Goal: Information Seeking & Learning: Learn about a topic

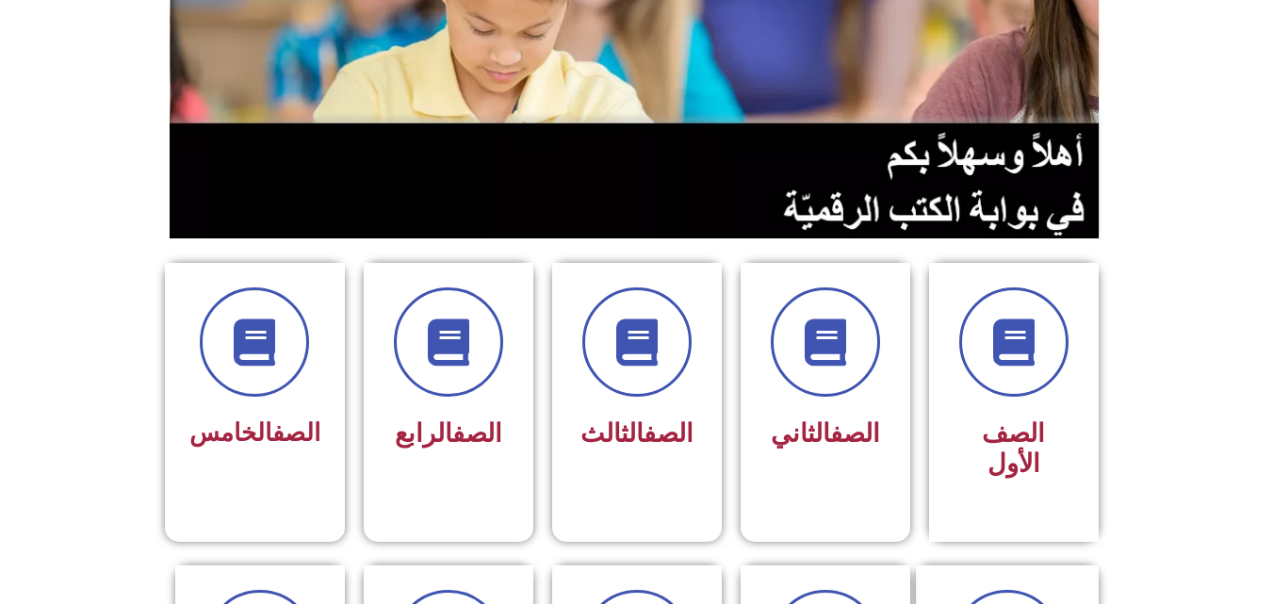
scroll to position [280, 0]
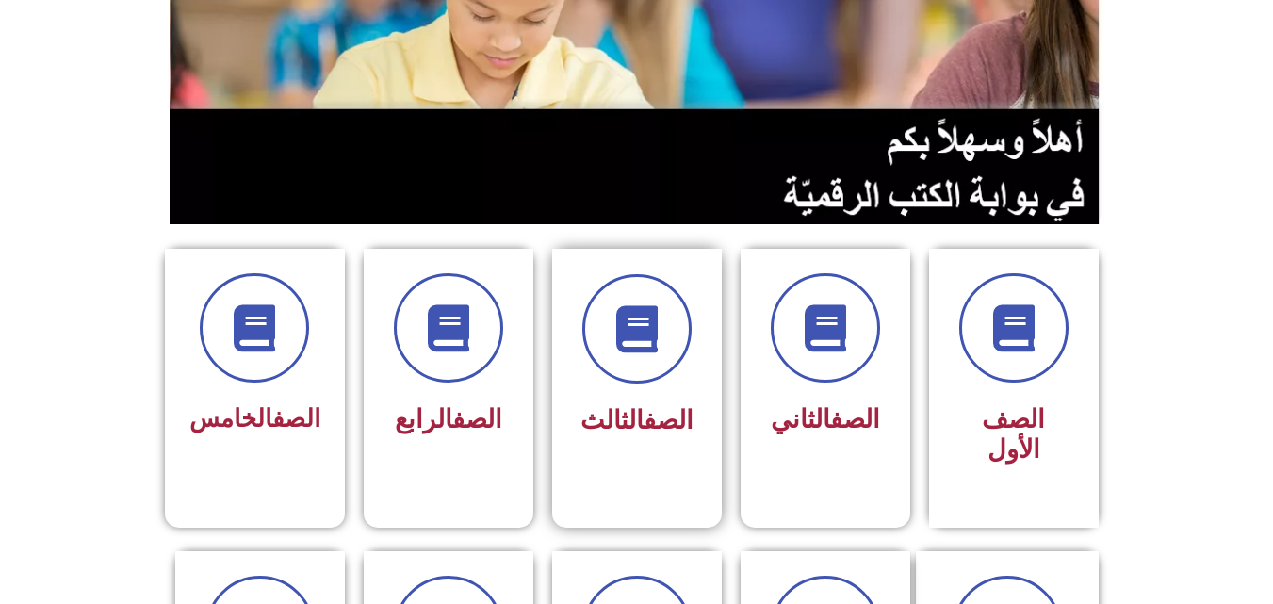
click at [623, 420] on span "الصف الثالث" at bounding box center [636, 420] width 113 height 30
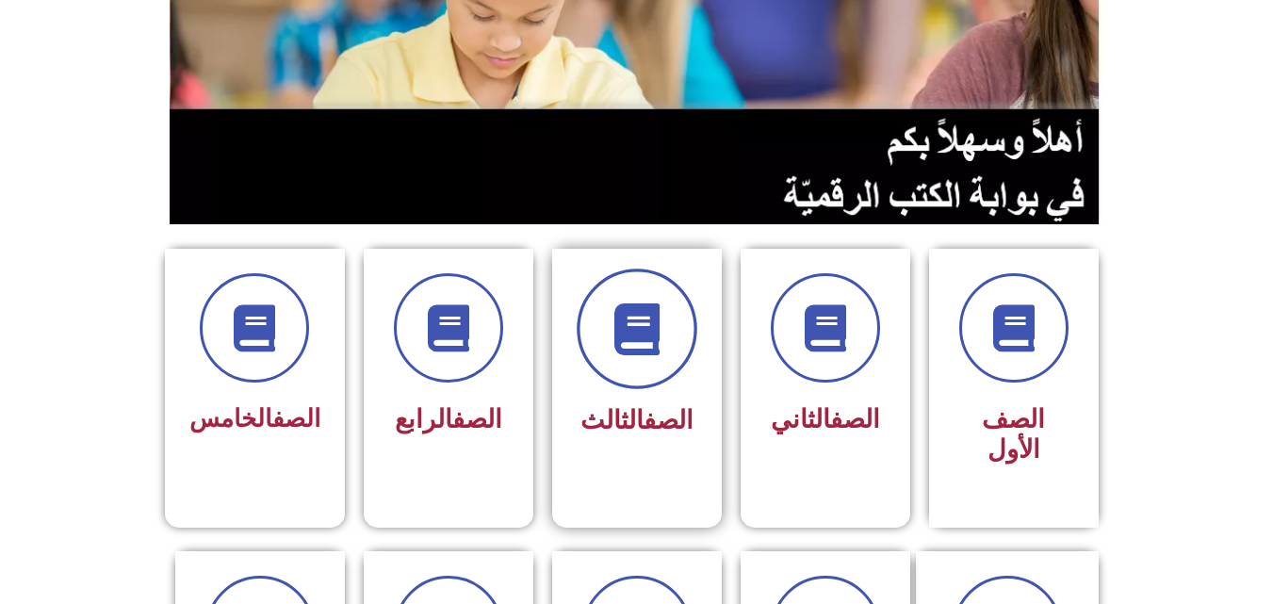
click at [649, 349] on icon at bounding box center [637, 329] width 52 height 52
click at [646, 349] on icon at bounding box center [637, 329] width 52 height 52
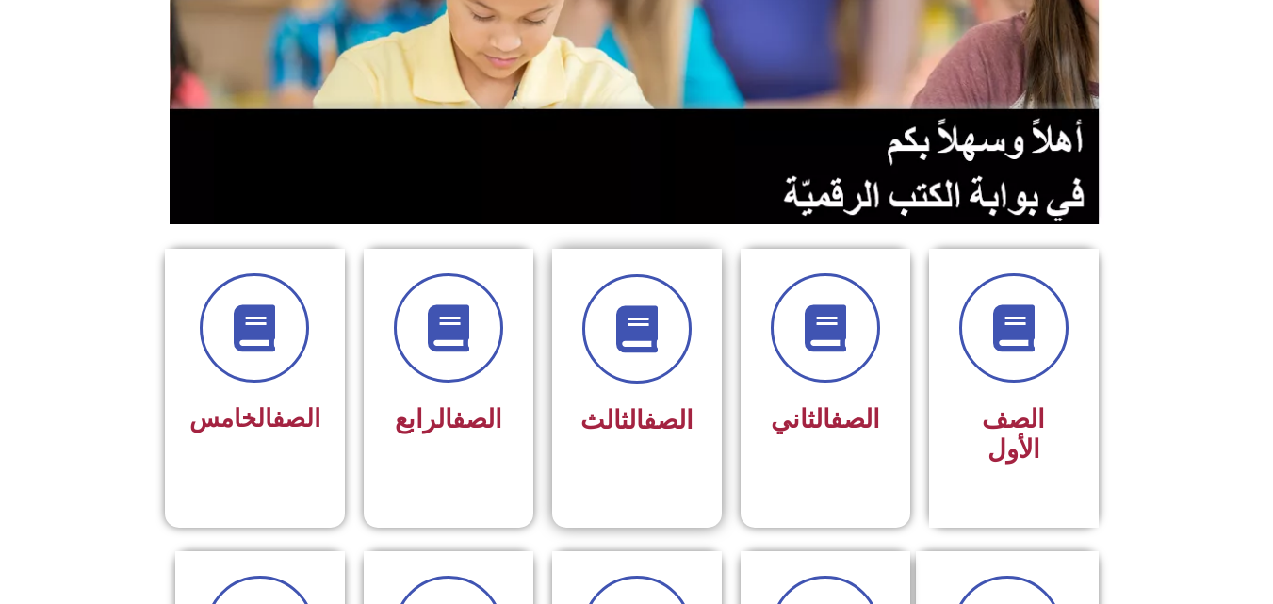
click at [614, 425] on span "الصف الثالث" at bounding box center [636, 420] width 113 height 30
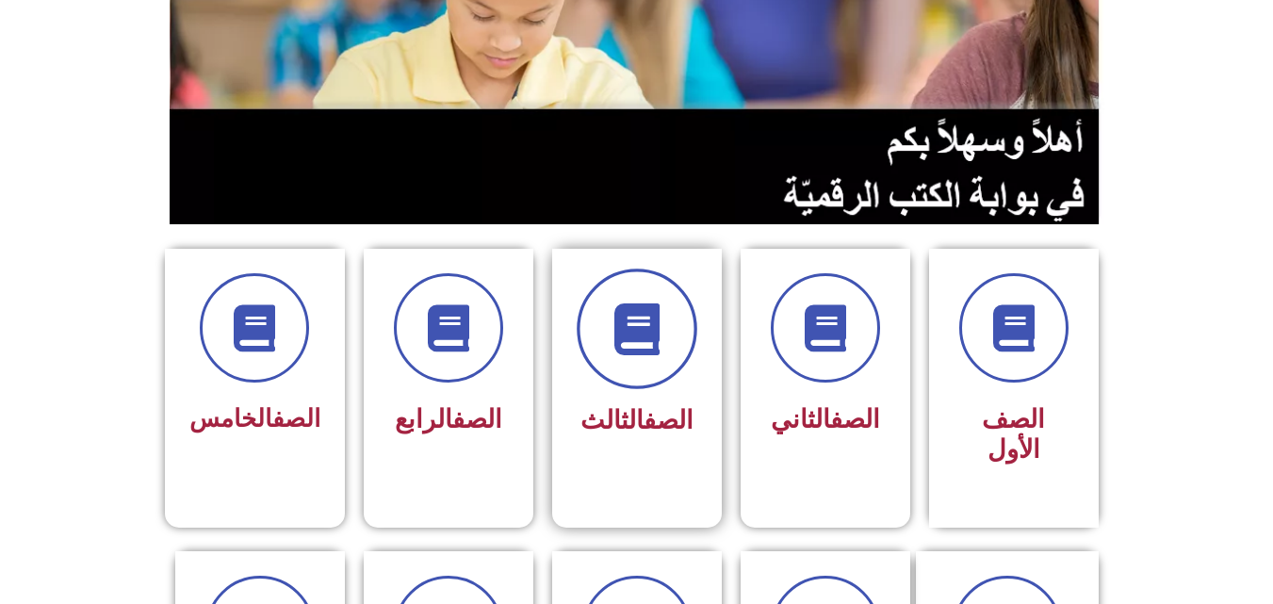
click at [663, 298] on span at bounding box center [637, 329] width 121 height 121
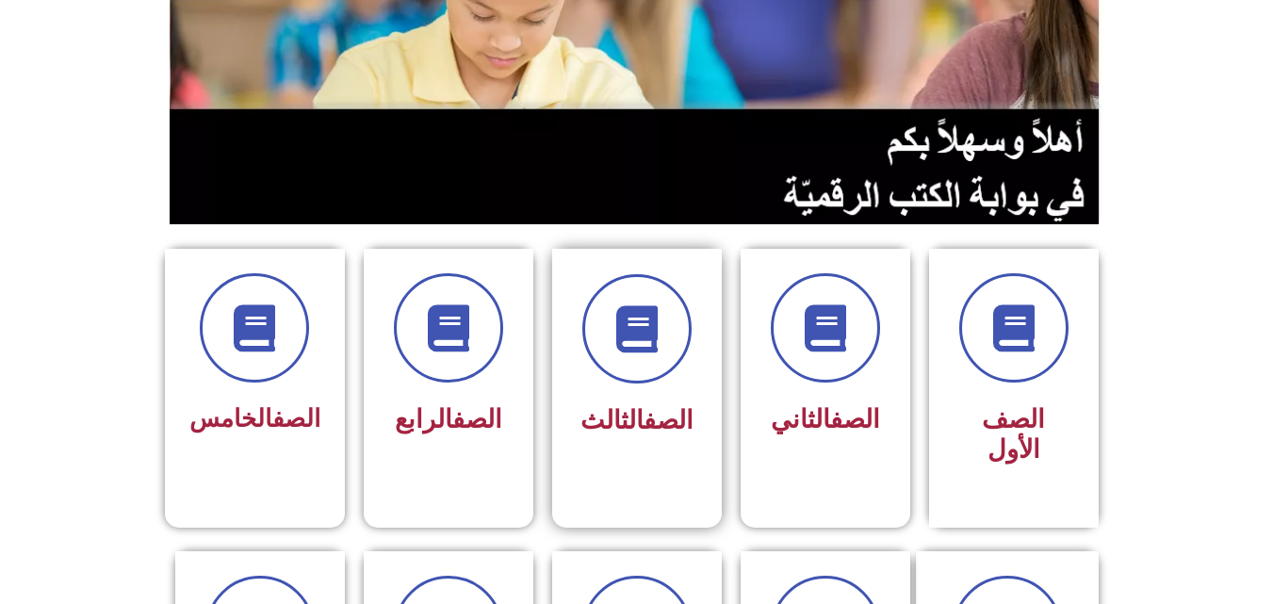
drag, startPoint x: 663, startPoint y: 298, endPoint x: 576, endPoint y: 420, distance: 150.6
click at [576, 420] on div "الصف الثالث" at bounding box center [637, 374] width 170 height 250
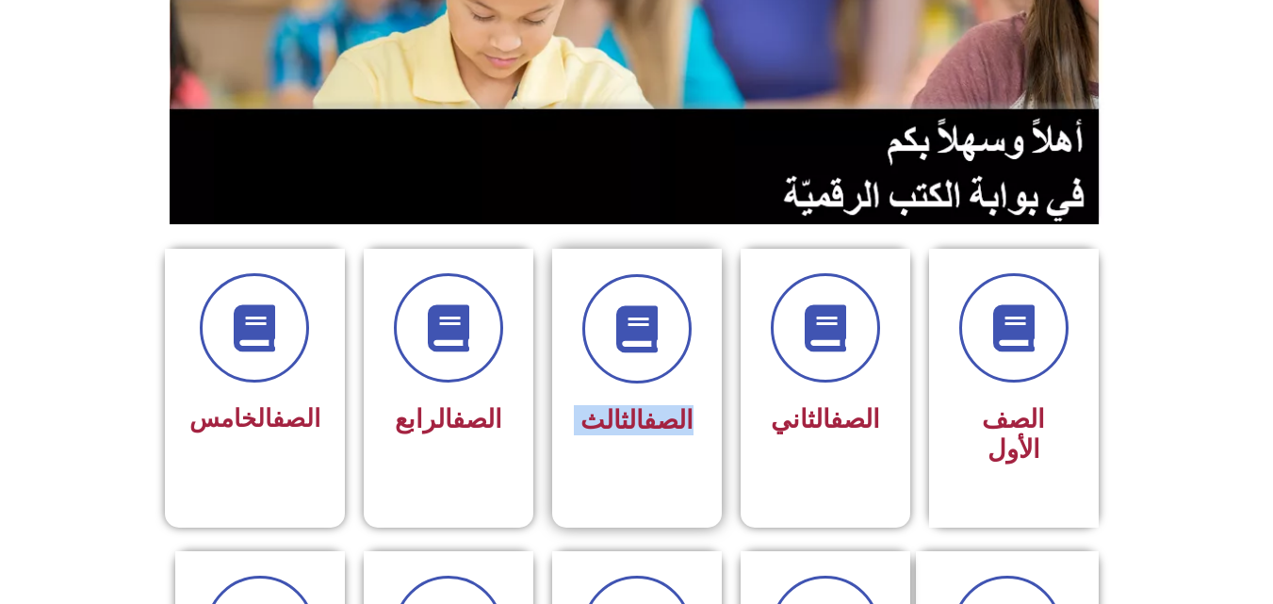
click at [576, 420] on div "الصف الثالث" at bounding box center [637, 374] width 170 height 250
click at [490, 408] on link "الصف" at bounding box center [477, 420] width 50 height 30
click at [493, 408] on link "الصف" at bounding box center [477, 420] width 50 height 30
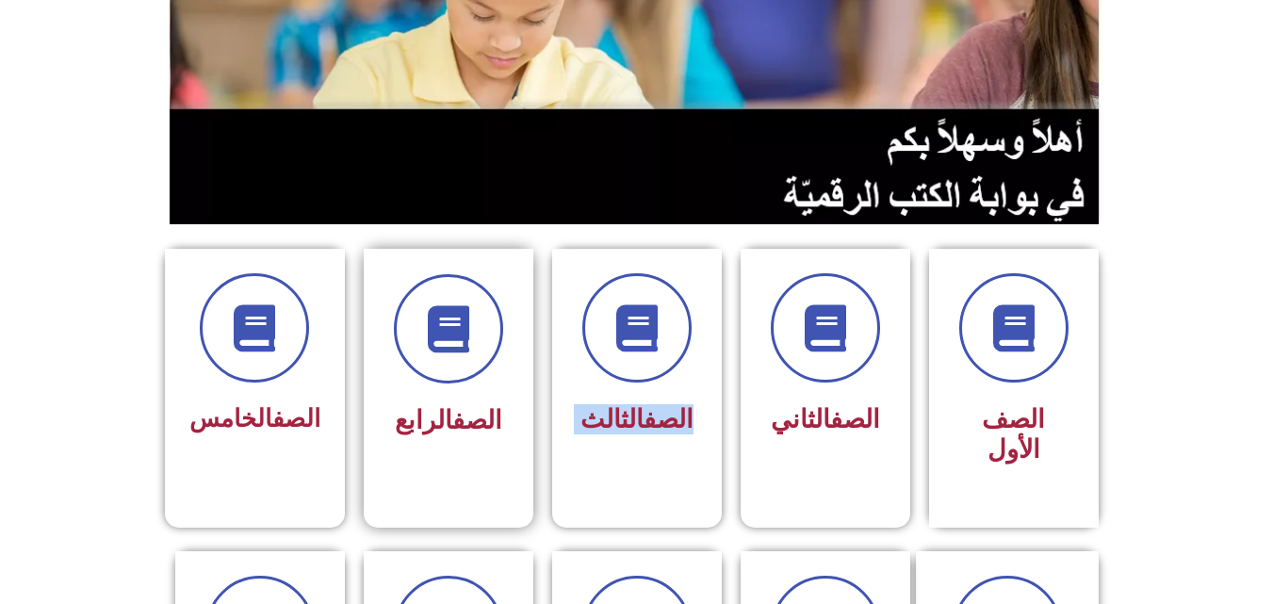
click at [493, 408] on link "الصف" at bounding box center [477, 420] width 50 height 30
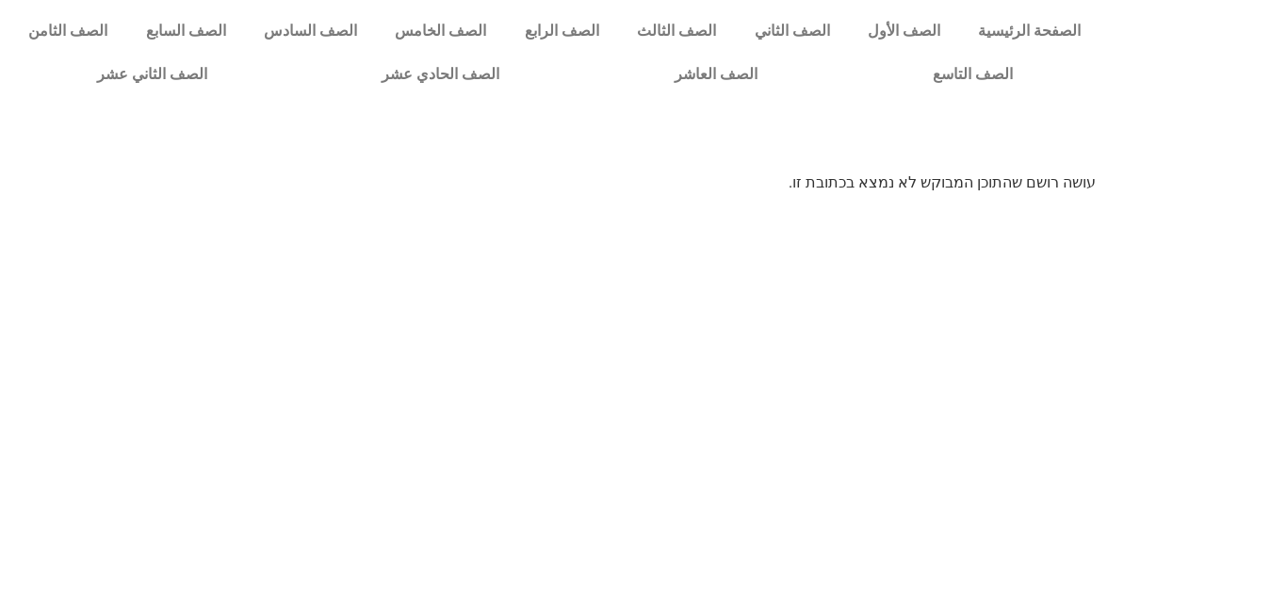
drag, startPoint x: 0, startPoint y: 0, endPoint x: 572, endPoint y: 358, distance: 674.8
click at [572, 207] on html "الصفحة الرئيسية الصف الأول الصف الثاني الصف الثالث الصف الرابع الصف الخامس الصف…" at bounding box center [643, 103] width 1287 height 207
click at [711, 34] on link "الصف الثالث" at bounding box center [676, 30] width 117 height 43
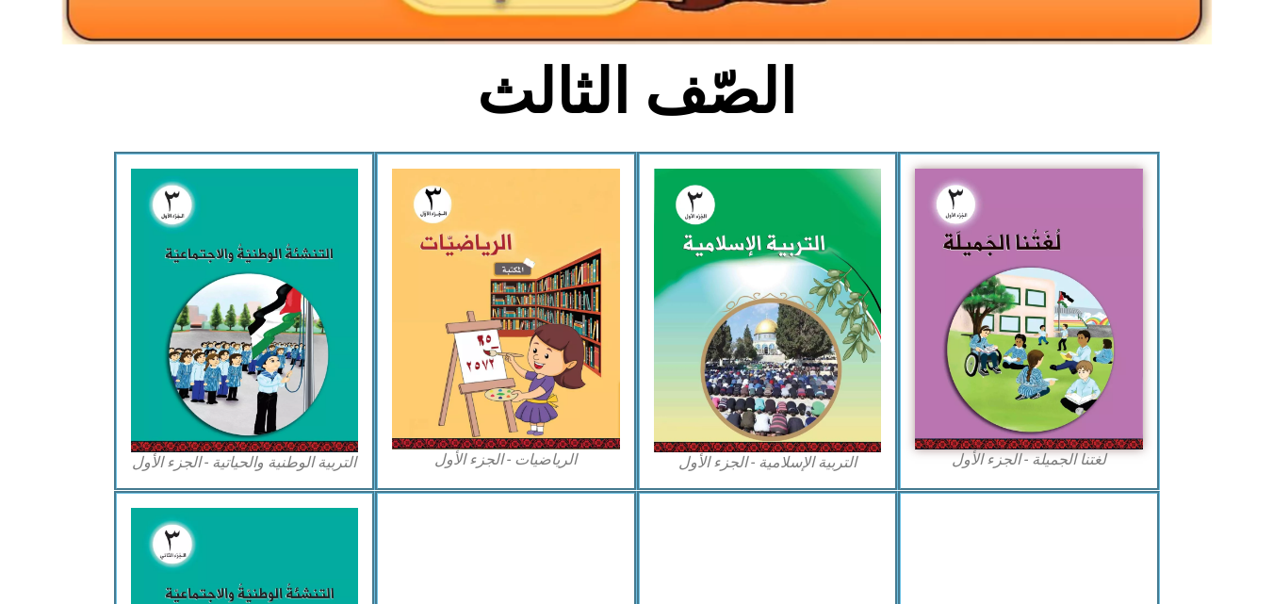
scroll to position [437, 0]
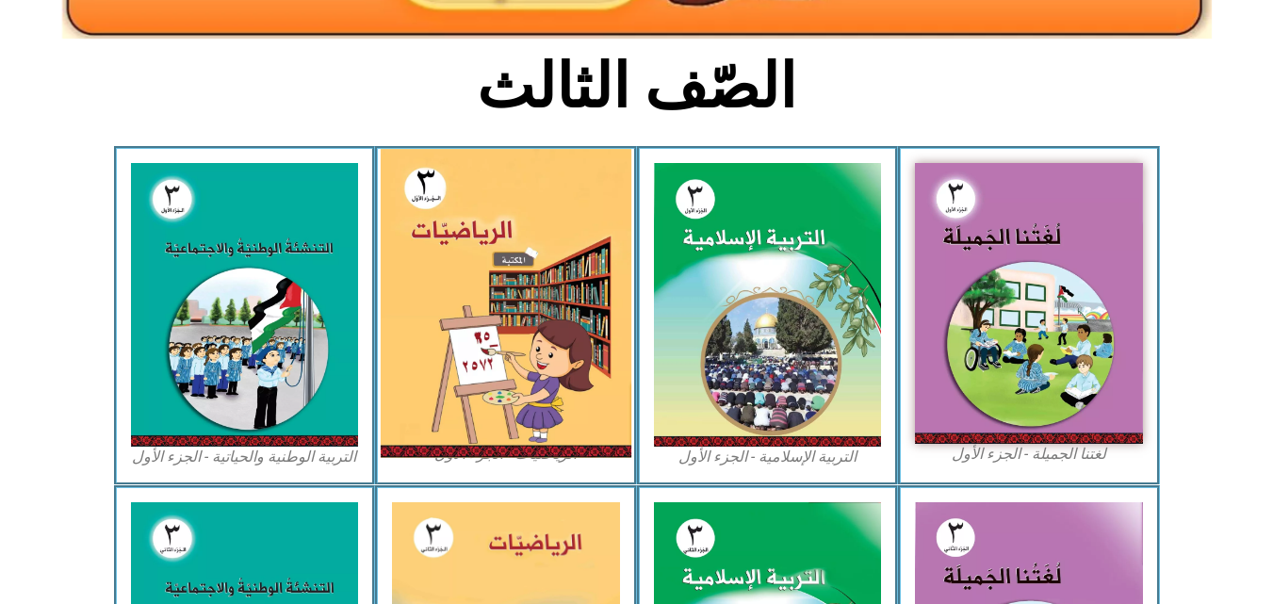
click at [446, 430] on img at bounding box center [506, 303] width 251 height 309
click at [528, 267] on img at bounding box center [506, 303] width 251 height 309
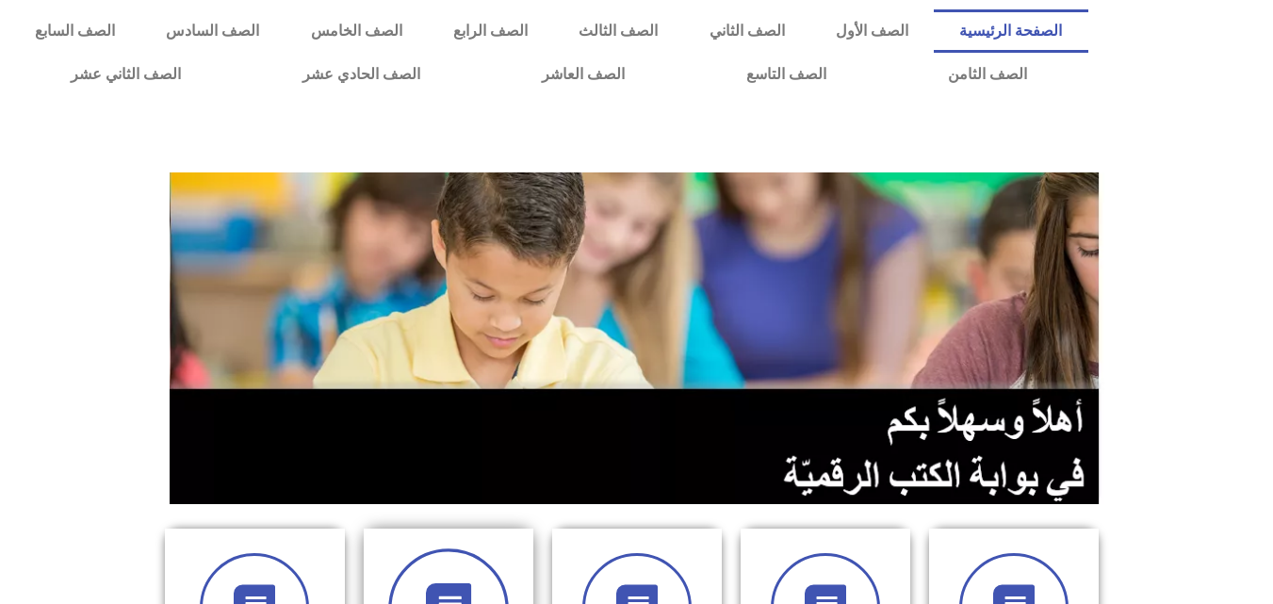
click at [450, 580] on span at bounding box center [448, 608] width 121 height 121
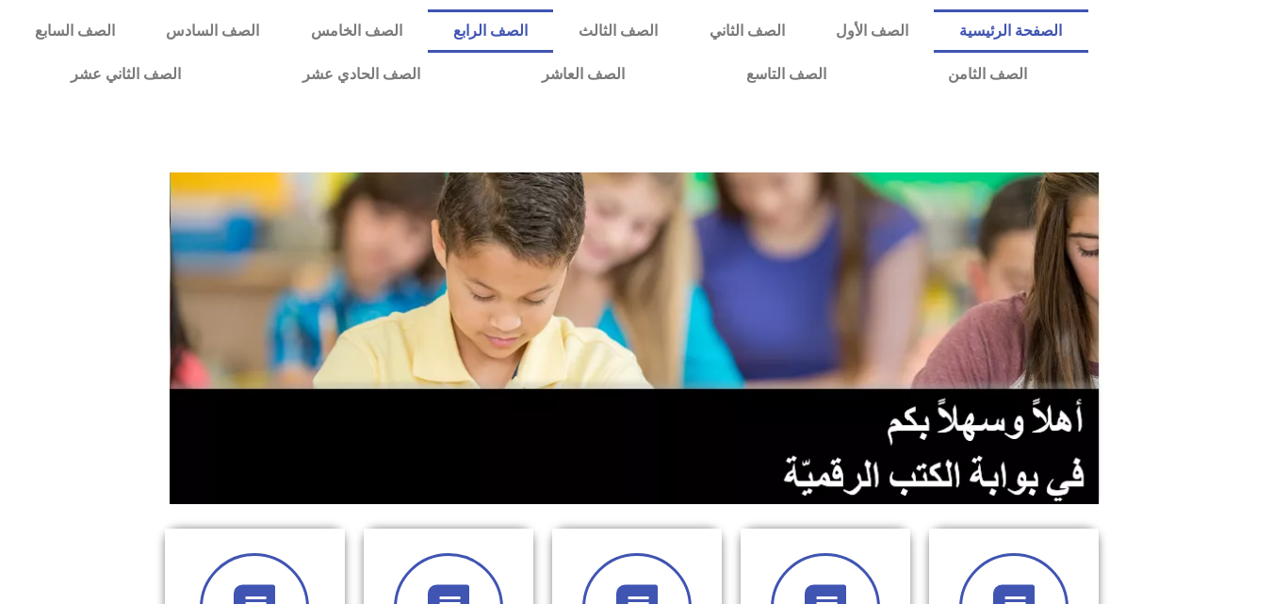
click at [553, 35] on link "الصف الرابع" at bounding box center [490, 30] width 125 height 43
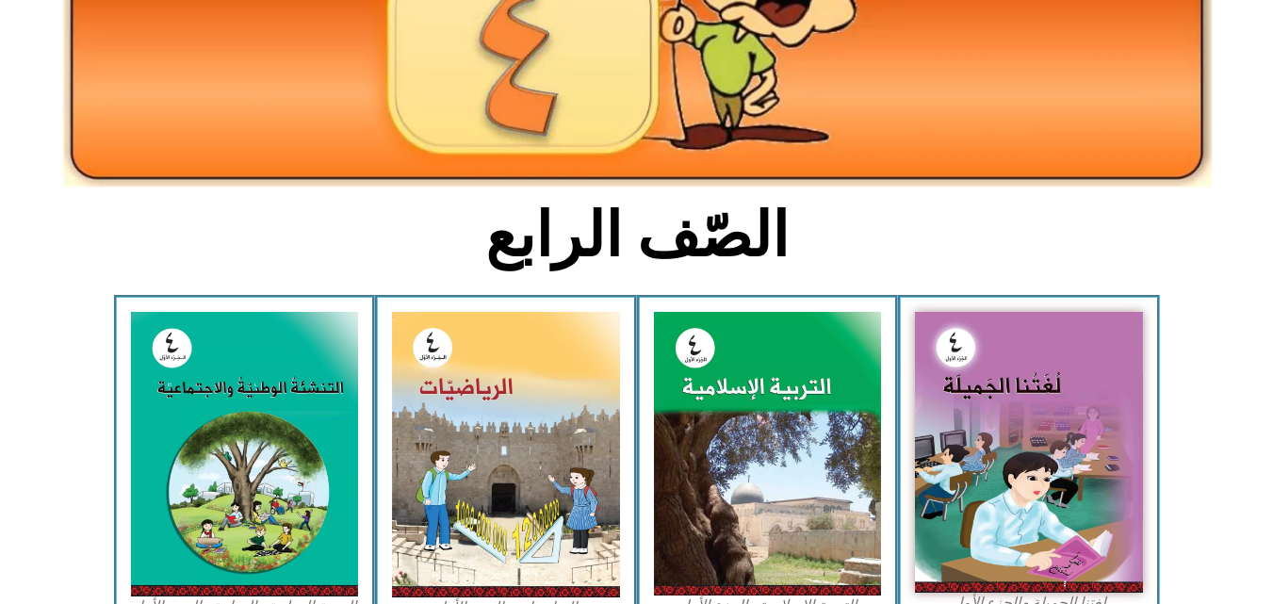
scroll to position [321, 0]
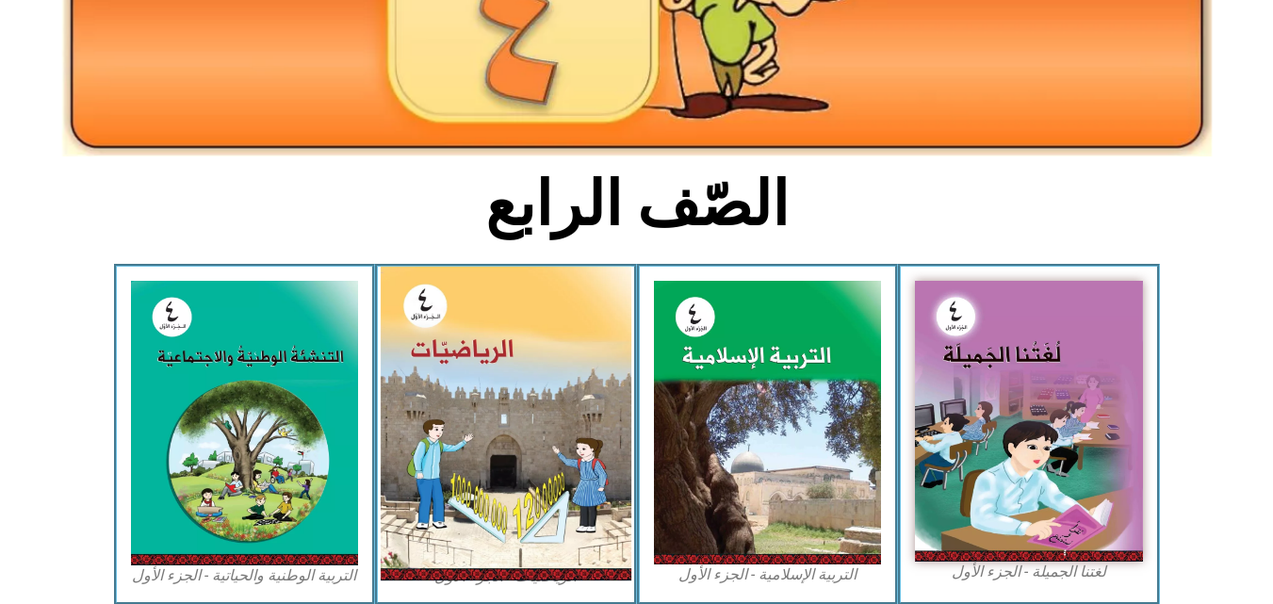
click at [515, 521] on img at bounding box center [506, 424] width 251 height 314
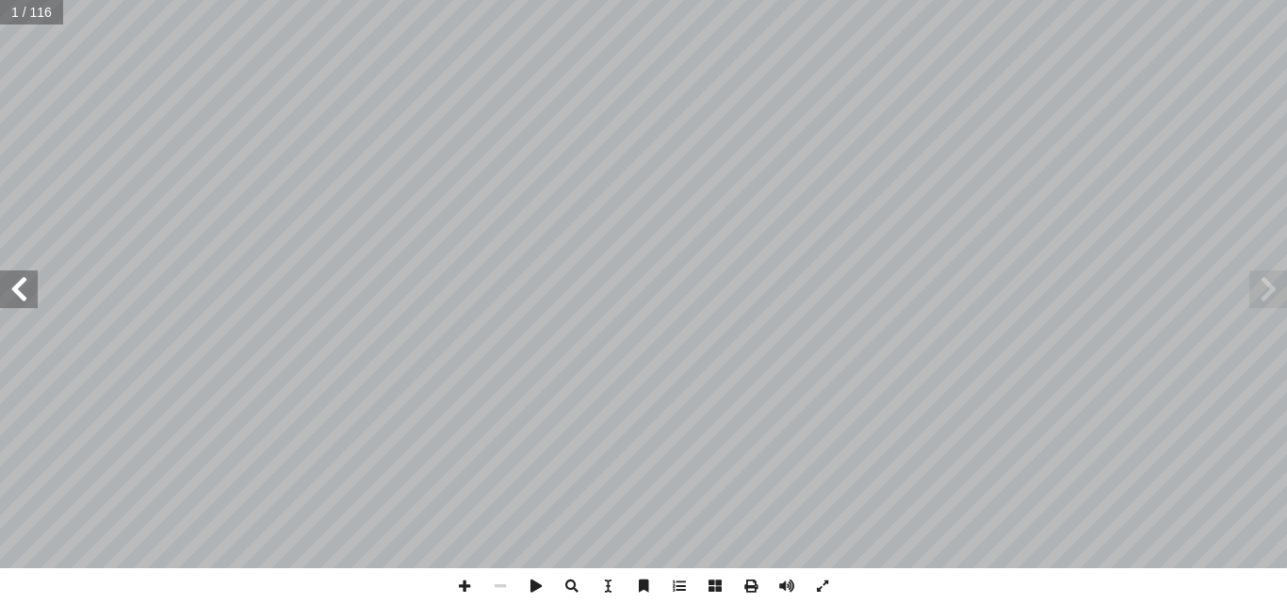
click at [20, 299] on span at bounding box center [19, 289] width 38 height 38
click at [472, 585] on span at bounding box center [465, 586] width 36 height 36
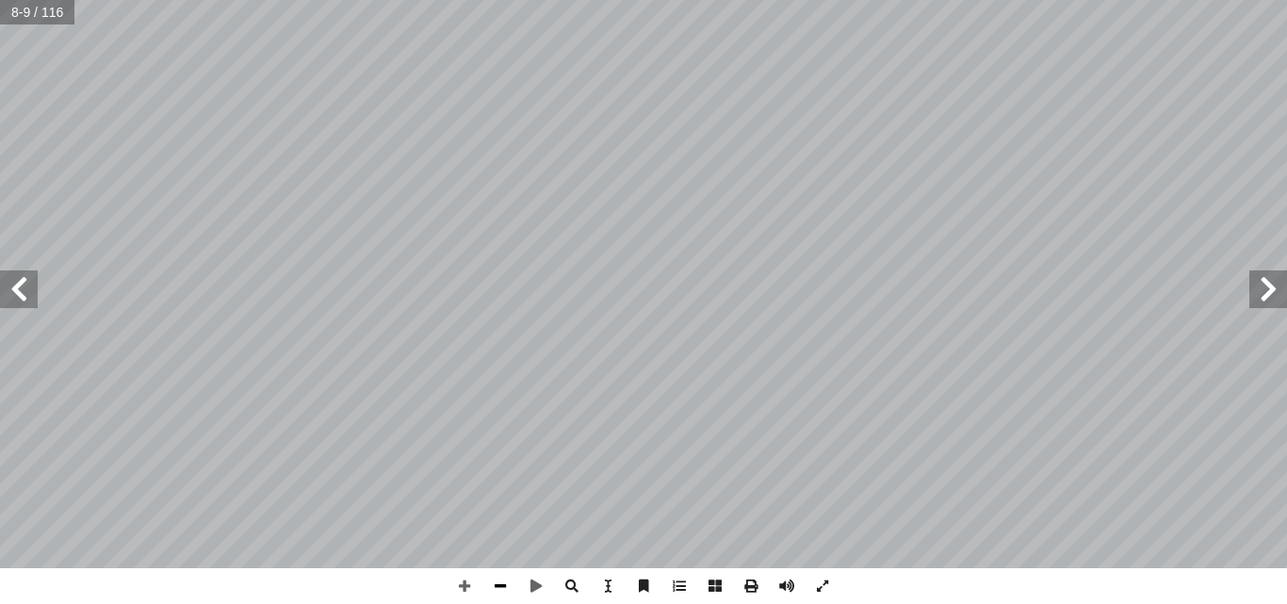
click at [506, 584] on span at bounding box center [500, 586] width 36 height 36
click at [465, 595] on span at bounding box center [465, 586] width 36 height 36
click at [466, 586] on span at bounding box center [465, 586] width 36 height 36
click at [16, 296] on span at bounding box center [19, 289] width 38 height 38
click at [505, 581] on span at bounding box center [500, 586] width 36 height 36
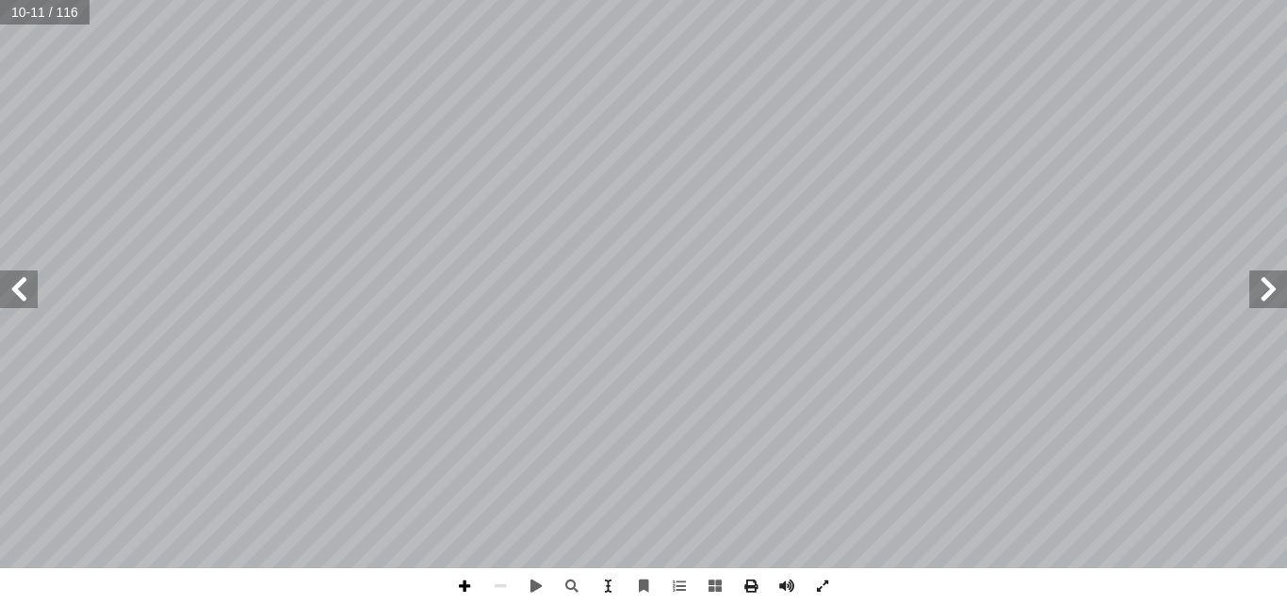
click at [461, 581] on span at bounding box center [465, 586] width 36 height 36
click at [16, 288] on span at bounding box center [19, 289] width 38 height 38
click at [1268, 296] on span at bounding box center [1268, 289] width 38 height 38
